Goal: Task Accomplishment & Management: Use online tool/utility

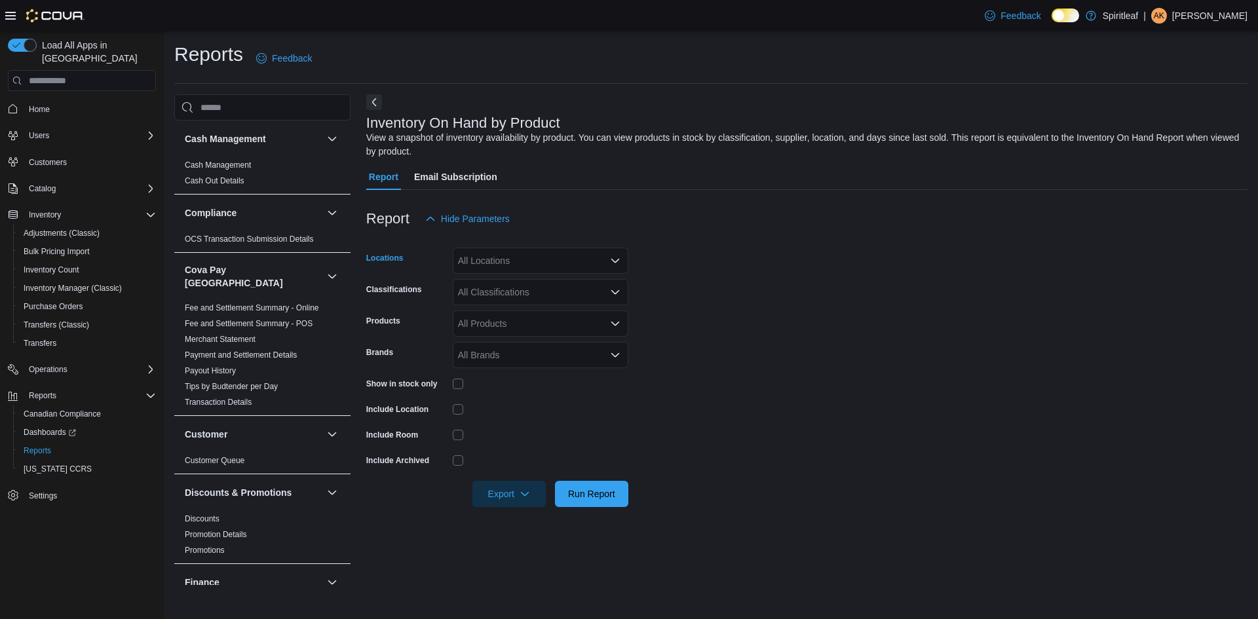
click at [512, 257] on div "All Locations" at bounding box center [541, 261] width 176 height 26
type input "***"
click at [575, 284] on span "402 - [GEOGRAPHIC_DATA] ([GEOGRAPHIC_DATA])" at bounding box center [611, 282] width 223 height 13
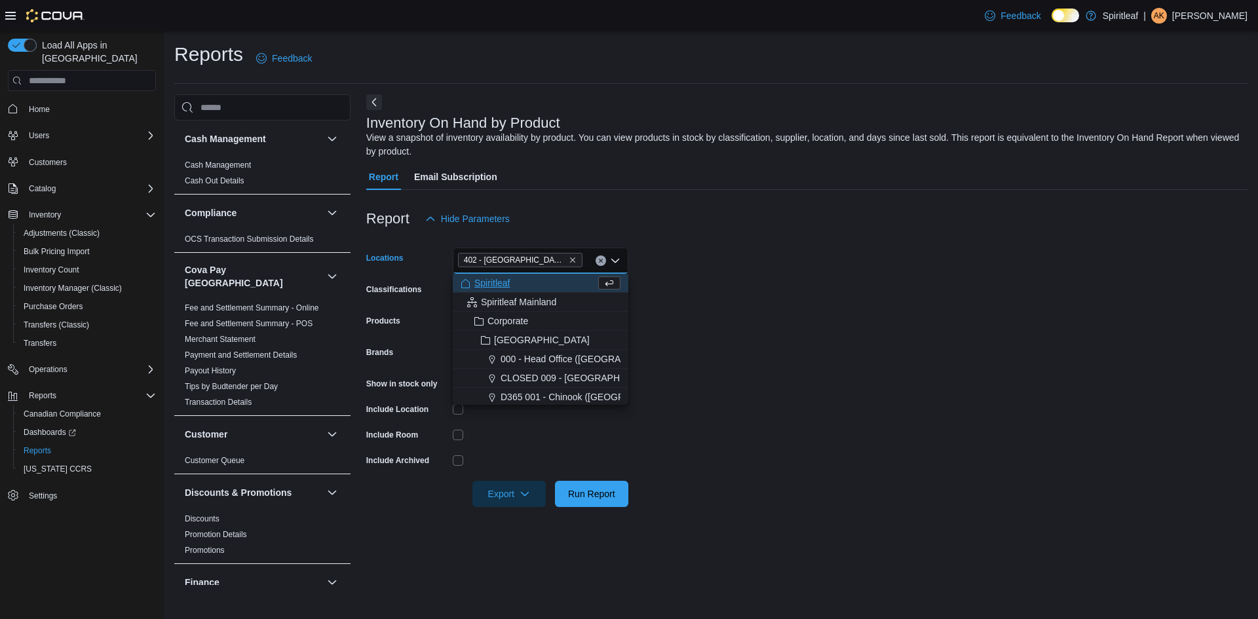
click at [711, 309] on form "Locations 402 - [GEOGRAPHIC_DATA] ([GEOGRAPHIC_DATA]) Combo box. Selected. 402 …" at bounding box center [806, 369] width 881 height 275
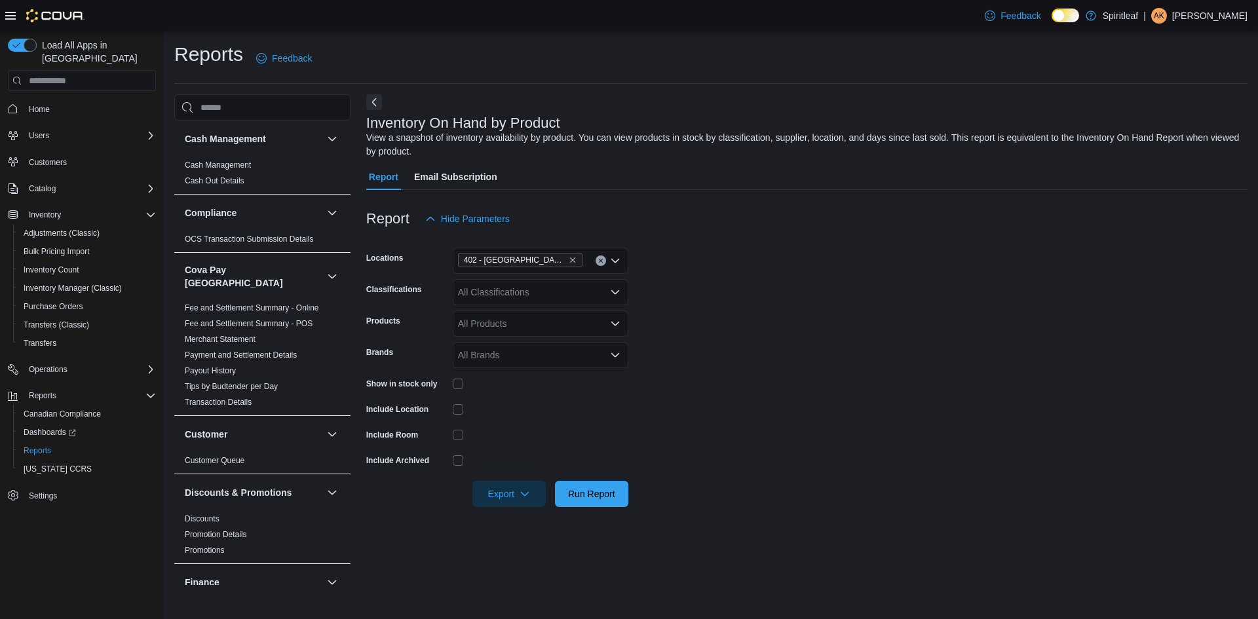
click at [533, 288] on div "All Classifications" at bounding box center [541, 292] width 176 height 26
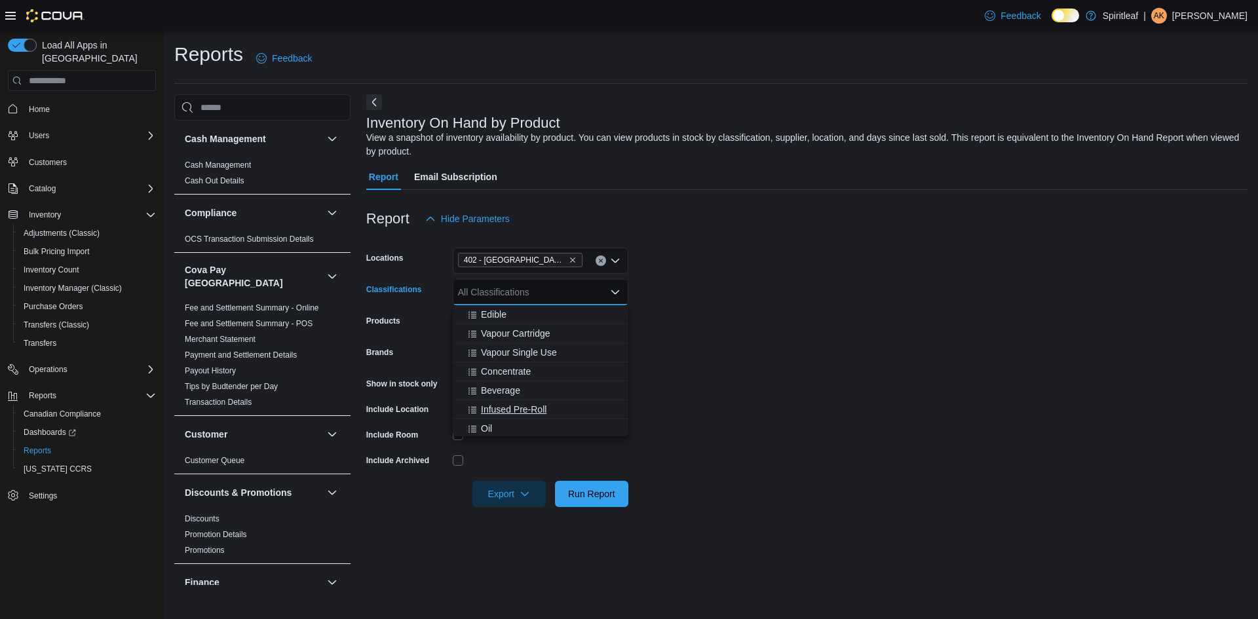
scroll to position [262, 0]
click at [527, 356] on span "Vapour Cartridge" at bounding box center [515, 356] width 69 height 13
click at [530, 358] on span "Vapour Single Use" at bounding box center [519, 356] width 76 height 13
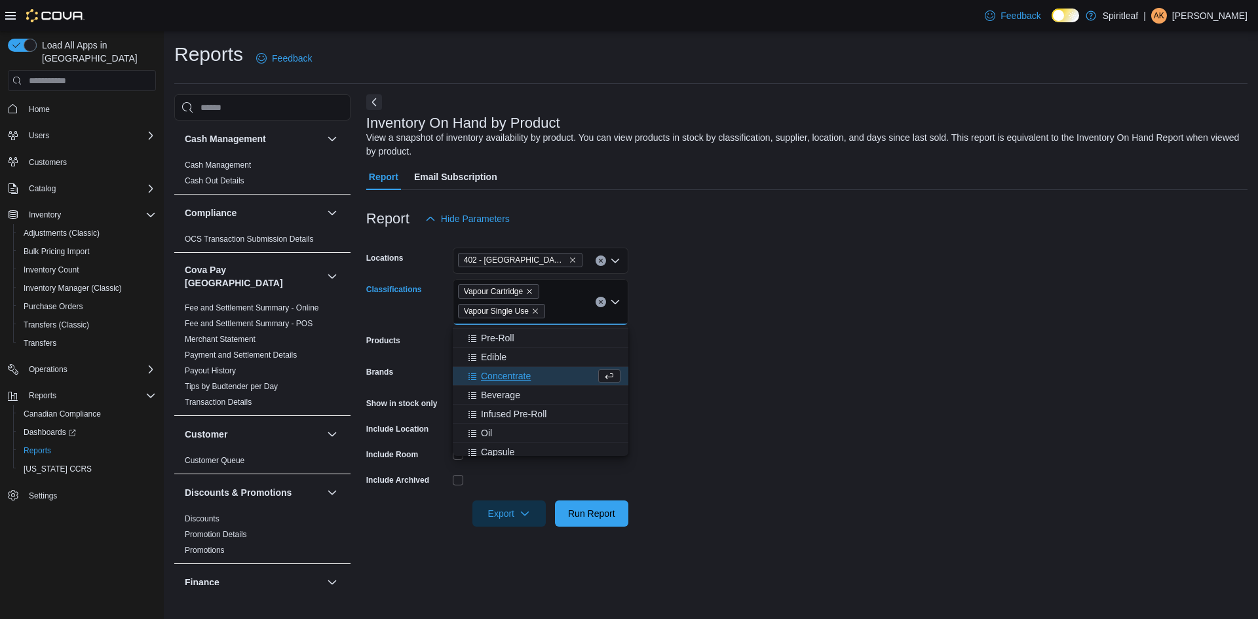
click at [808, 379] on form "Locations 402 - [GEOGRAPHIC_DATA] ([GEOGRAPHIC_DATA]) Classifications Vapour Ca…" at bounding box center [806, 379] width 881 height 295
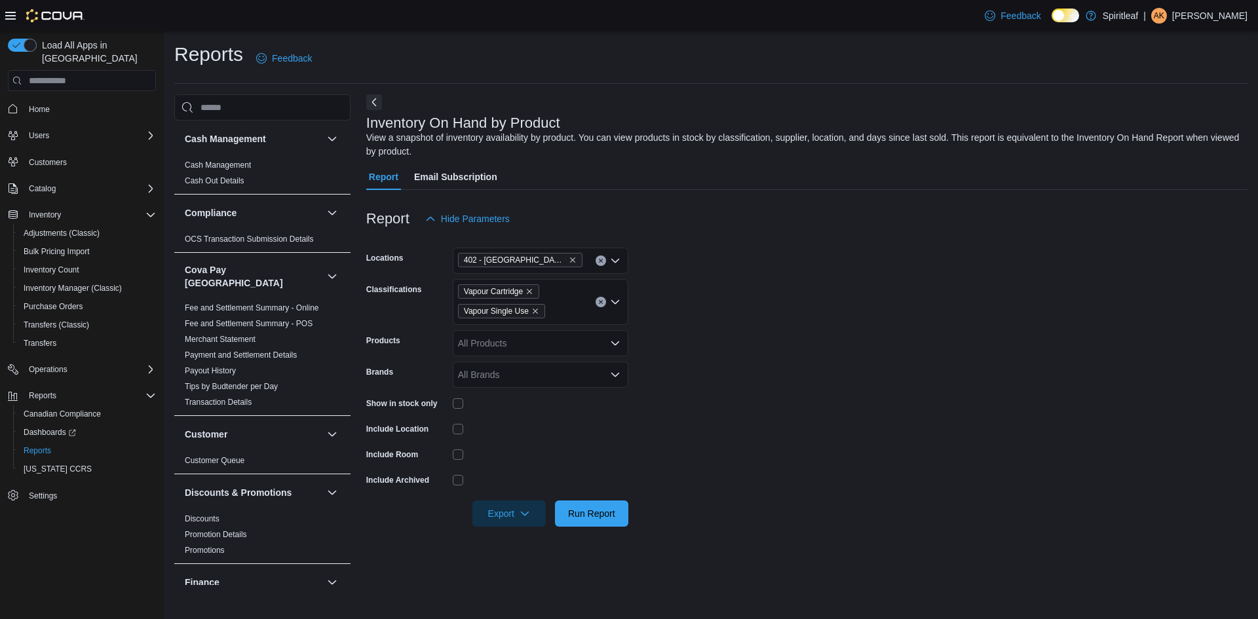
click at [500, 346] on div "All Products" at bounding box center [541, 343] width 176 height 26
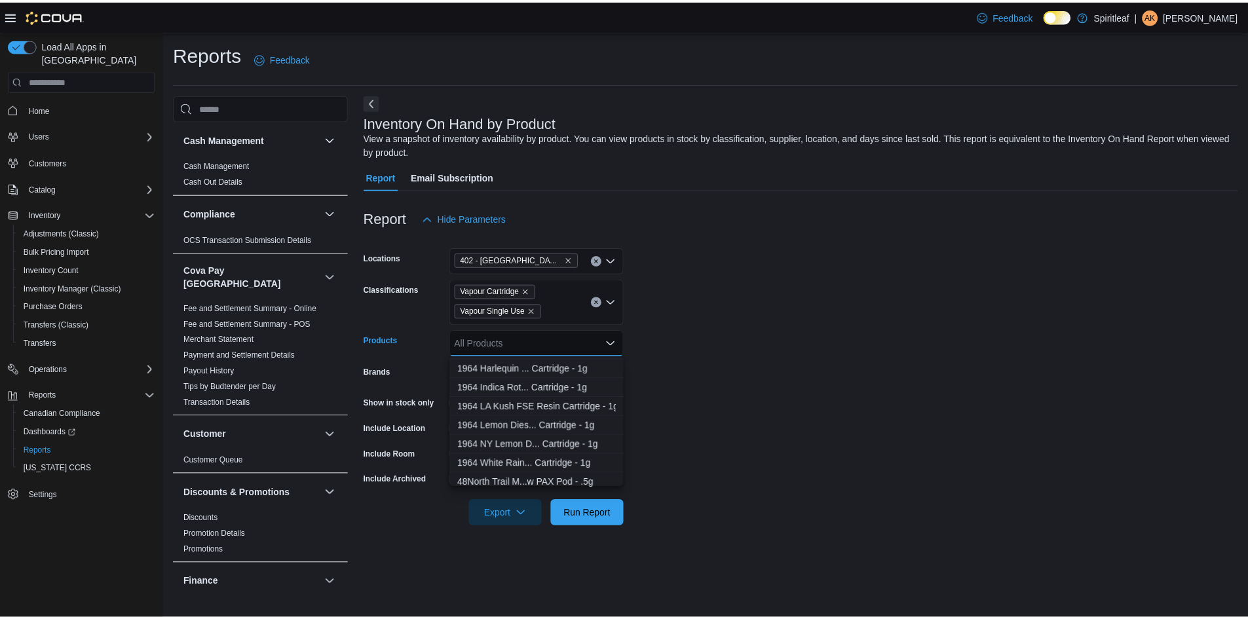
scroll to position [131, 0]
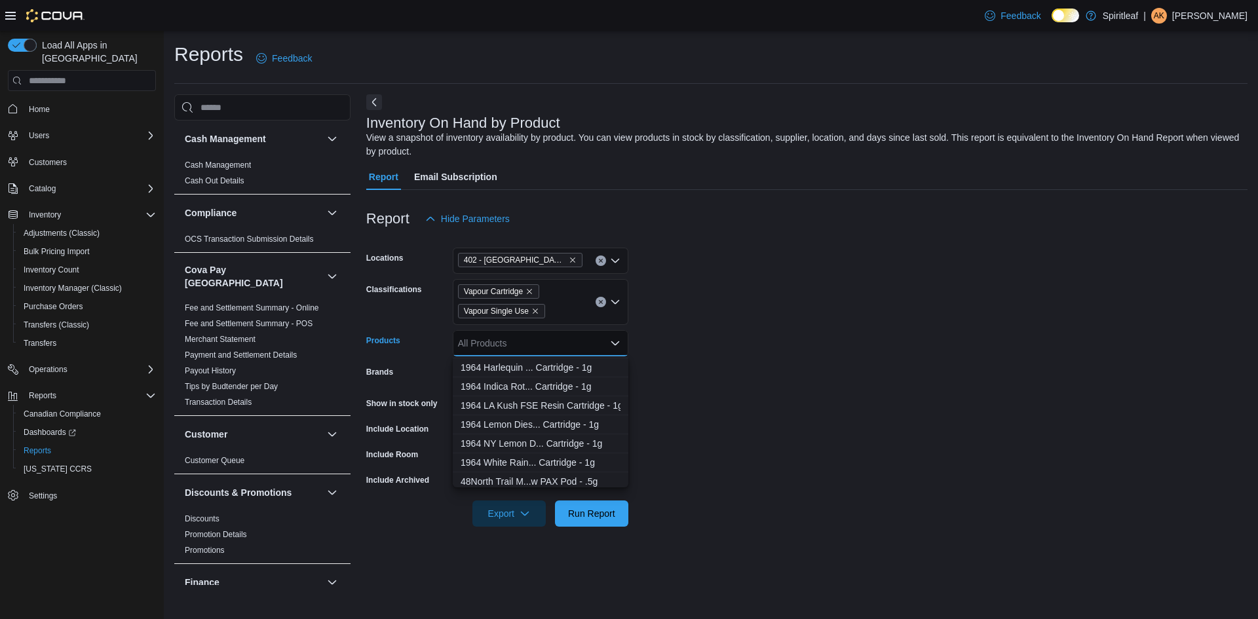
click at [733, 398] on form "Locations 402 - [GEOGRAPHIC_DATA] ([GEOGRAPHIC_DATA]) Classifications Vapour Ca…" at bounding box center [806, 379] width 881 height 295
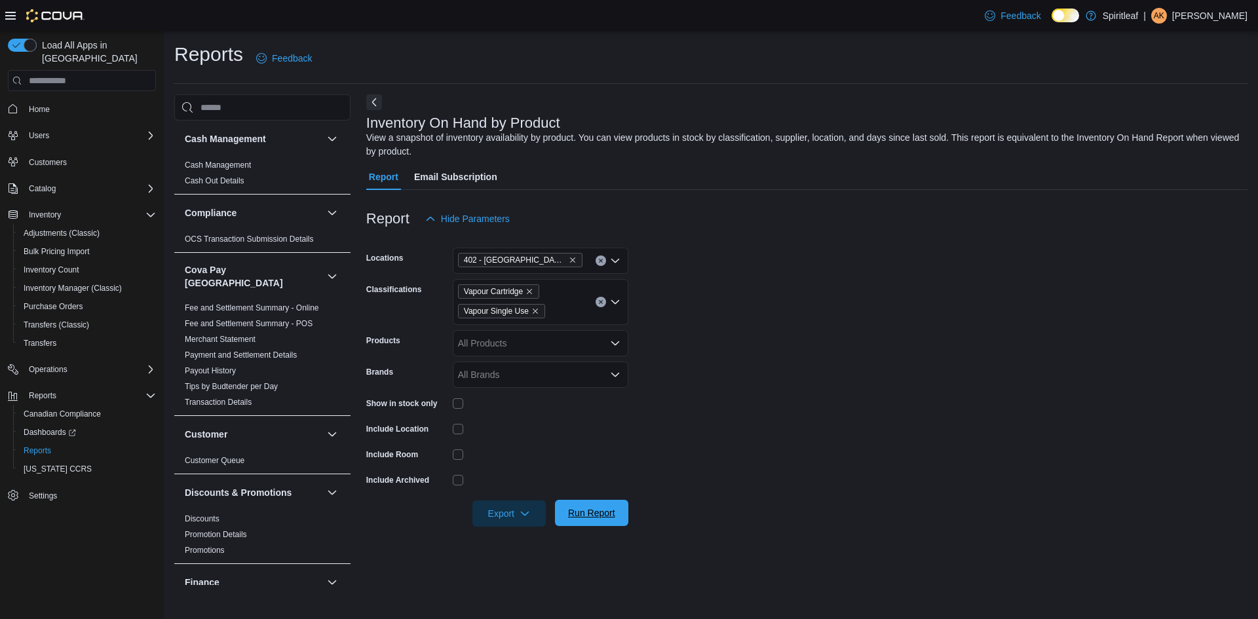
drag, startPoint x: 576, startPoint y: 504, endPoint x: 662, endPoint y: 484, distance: 88.2
click at [576, 504] on span "Run Report" at bounding box center [592, 513] width 58 height 26
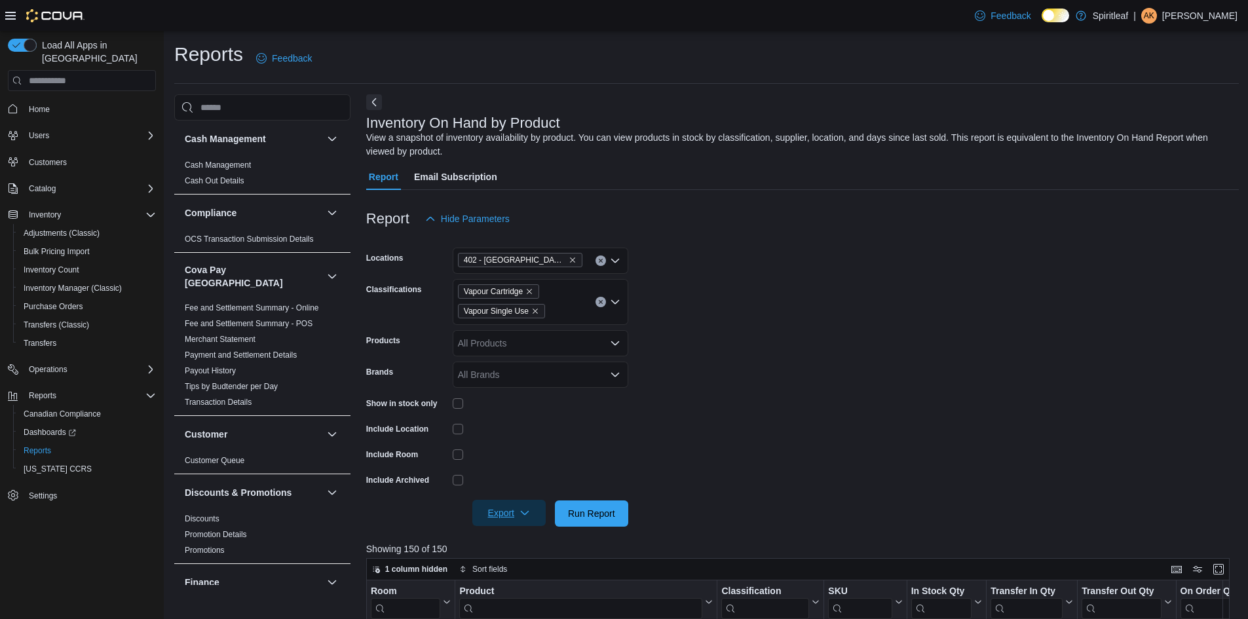
click at [487, 501] on span "Export" at bounding box center [509, 513] width 58 height 26
drag, startPoint x: 530, startPoint y: 436, endPoint x: 541, endPoint y: 432, distance: 11.8
click at [529, 438] on span "Export to Excel" at bounding box center [510, 435] width 59 height 10
